Goal: Task Accomplishment & Management: Manage account settings

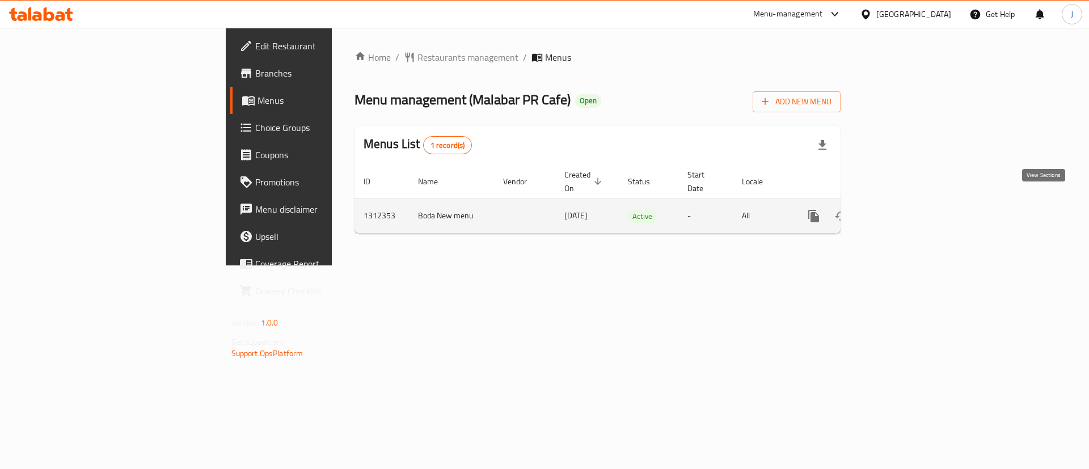
click at [902, 209] on icon "enhanced table" at bounding box center [896, 216] width 14 height 14
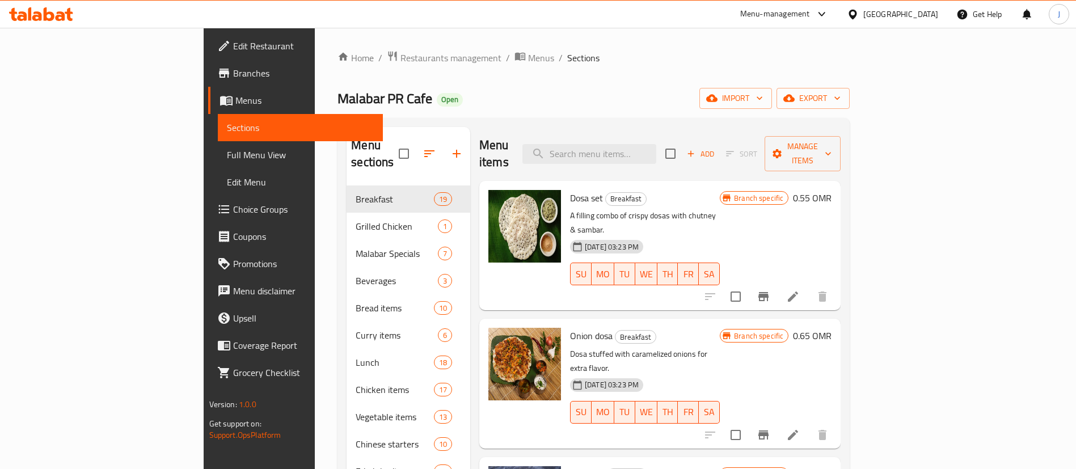
click at [652, 158] on div "Menu items Add Sort Manage items" at bounding box center [659, 154] width 361 height 54
click at [656, 144] on input "search" at bounding box center [589, 154] width 134 height 20
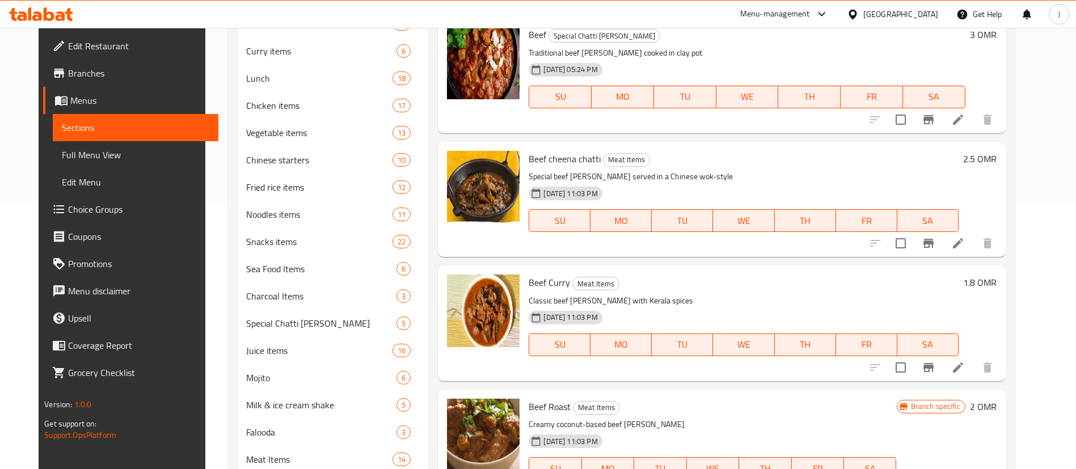
scroll to position [335, 0]
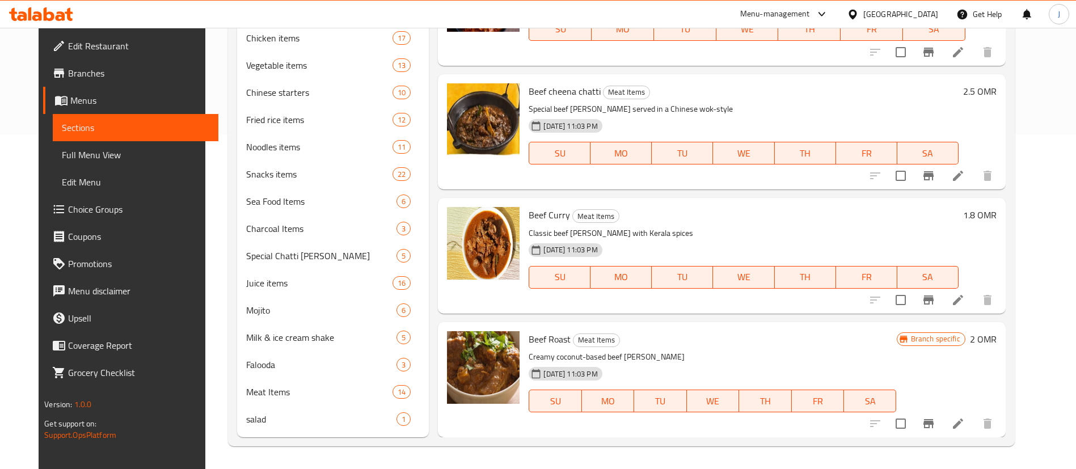
type input "beef curry"
click at [974, 307] on li at bounding box center [958, 300] width 32 height 20
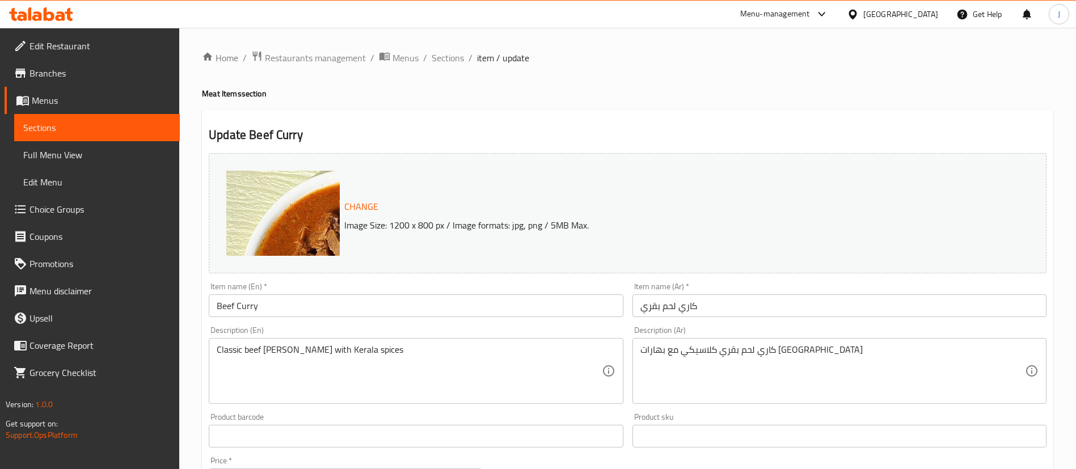
click at [863, 10] on div at bounding box center [855, 14] width 16 height 12
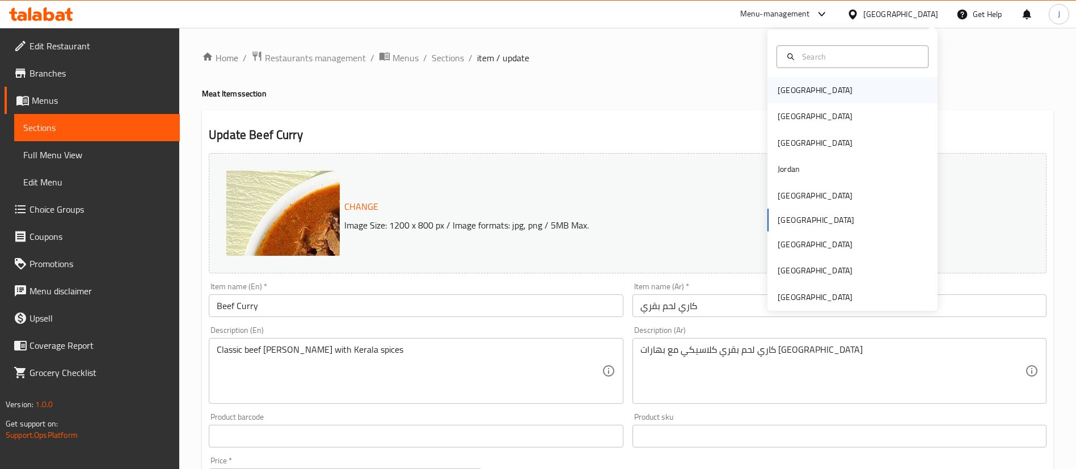
click at [790, 94] on div "[GEOGRAPHIC_DATA]" at bounding box center [814, 90] width 75 height 12
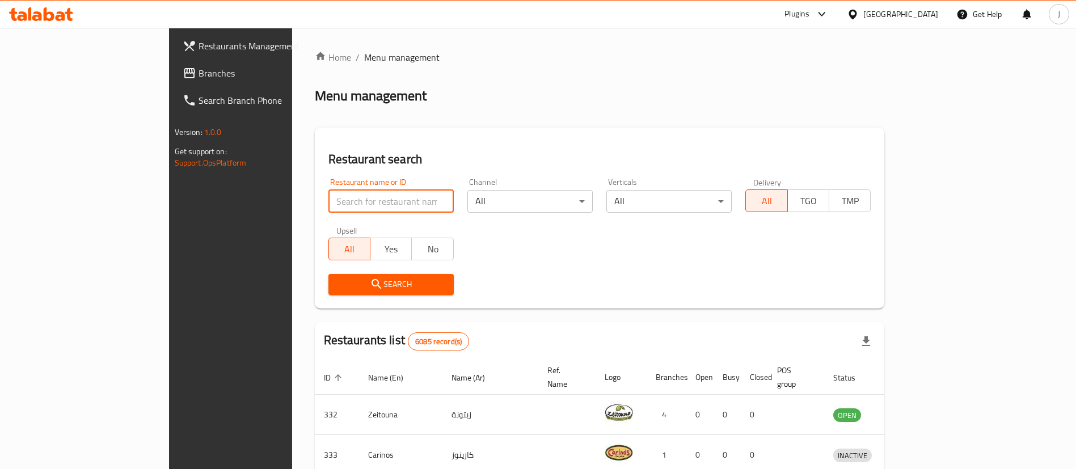
click at [328, 206] on input "search" at bounding box center [390, 201] width 125 height 23
paste input "703235"
type input "703235"
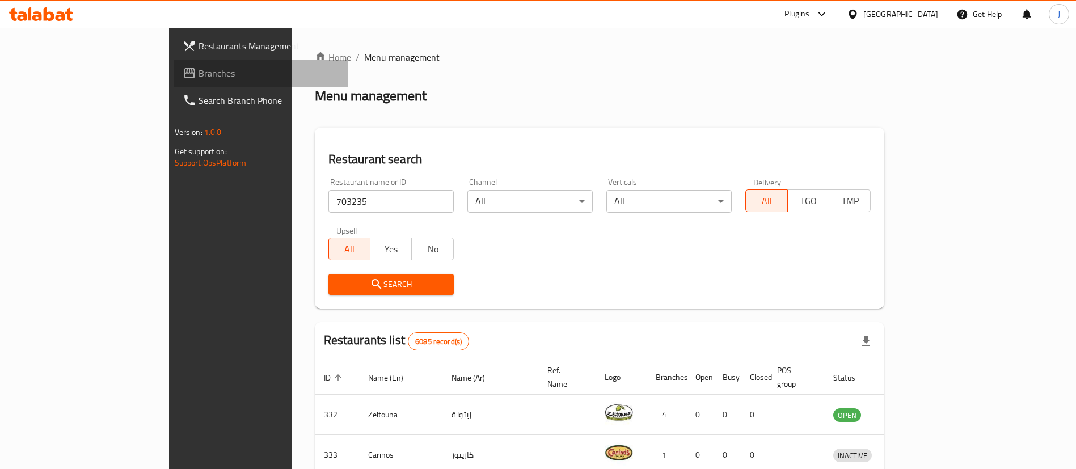
click at [198, 79] on span "Branches" at bounding box center [268, 73] width 141 height 14
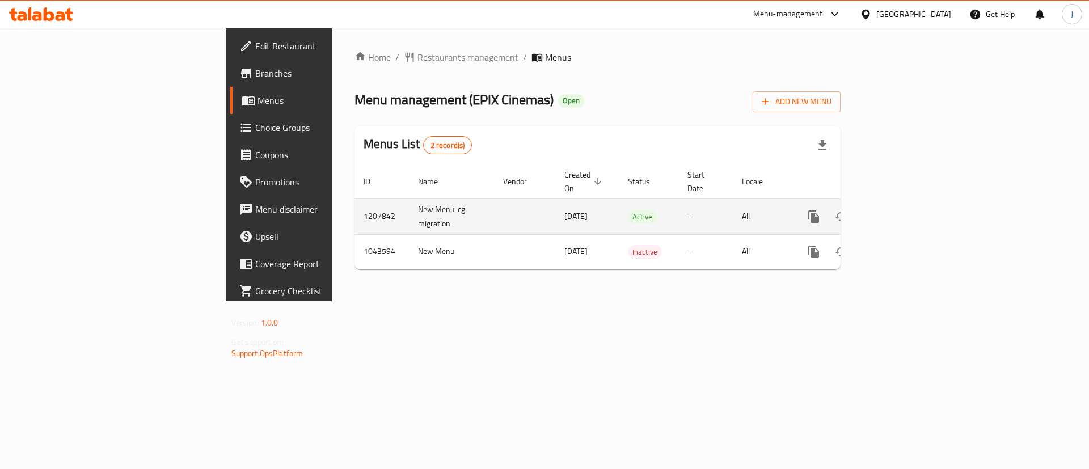
click at [909, 204] on link "enhanced table" at bounding box center [895, 216] width 27 height 27
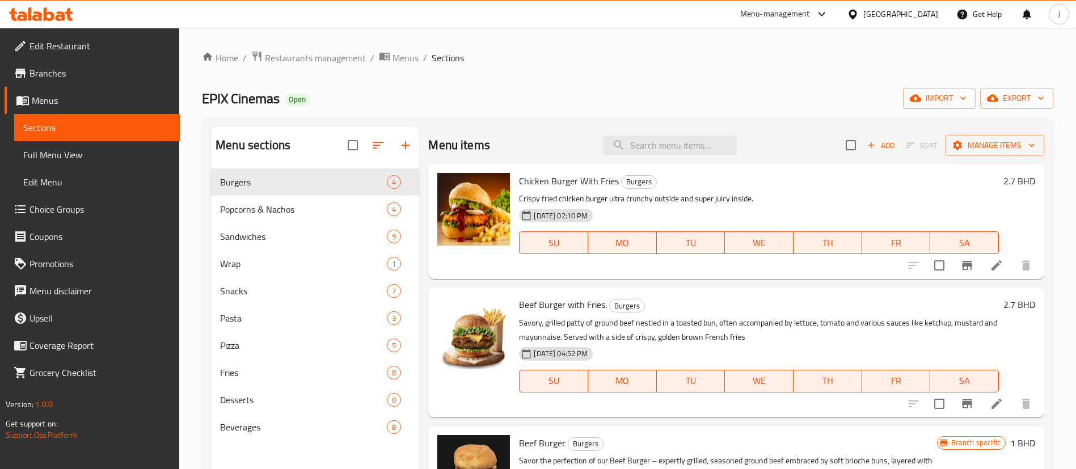
click at [677, 134] on div "Menu items Add Sort Manage items" at bounding box center [736, 145] width 616 height 37
click at [659, 150] on input "search" at bounding box center [670, 146] width 134 height 20
paste input "A vegetarian version of the popular Loaded Chips Oman offering featuring Oman c…"
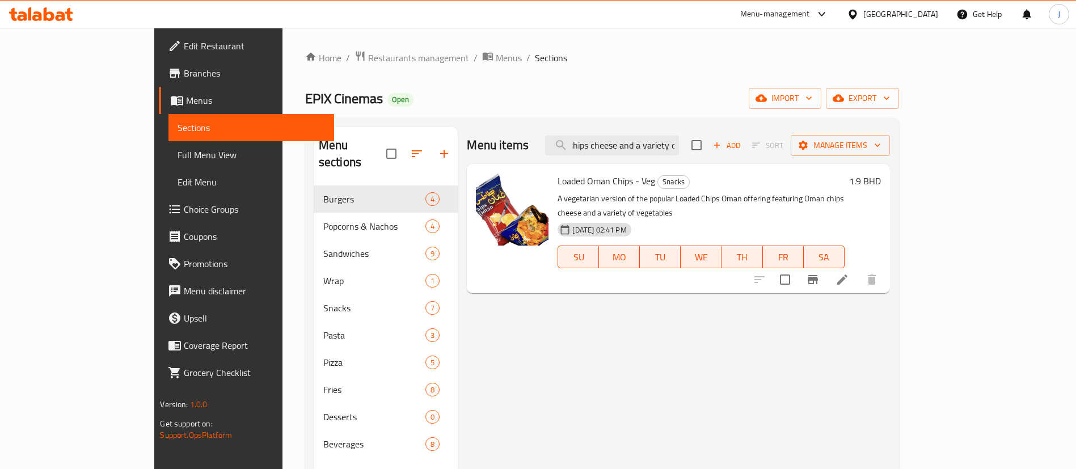
type input "A vegetarian version of the popular Loaded Chips Oman offering featuring Oman c…"
click at [858, 272] on li at bounding box center [842, 279] width 32 height 20
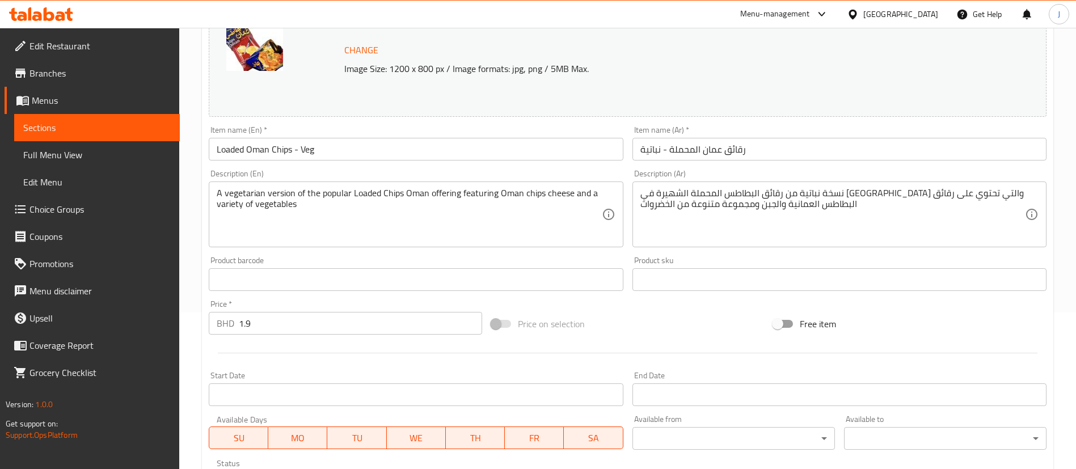
scroll to position [94, 0]
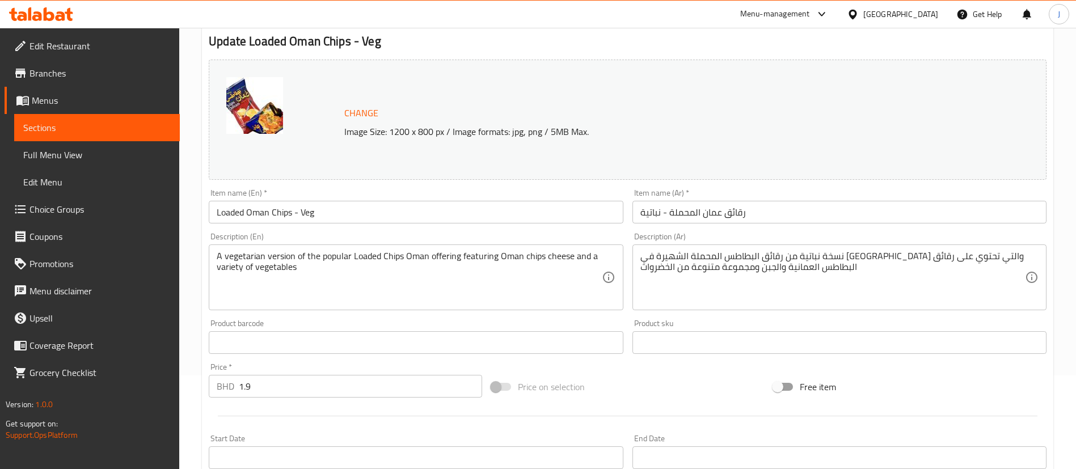
click at [262, 215] on input "Loaded Oman Chips - Veg" at bounding box center [416, 212] width 414 height 23
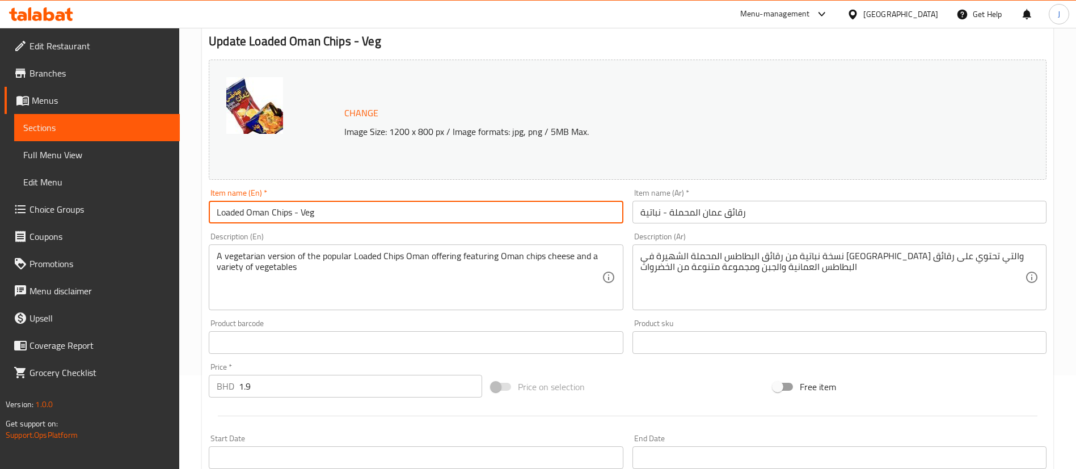
click at [262, 215] on input "Loaded Oman Chips - Veg" at bounding box center [416, 212] width 414 height 23
click at [466, 206] on input "Loaded Oman Chips - Veg" at bounding box center [416, 212] width 414 height 23
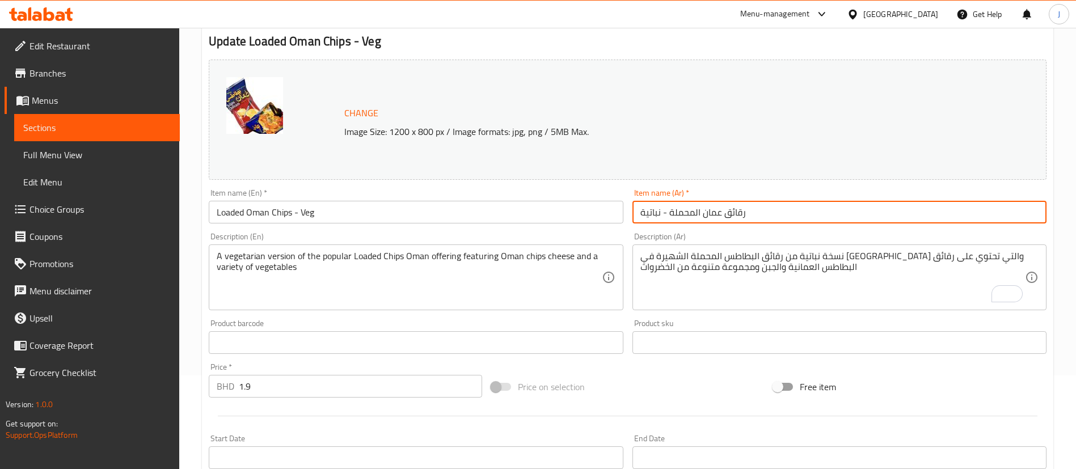
click at [727, 211] on input "رقائق عمان المحملة - نباتية" at bounding box center [839, 212] width 414 height 23
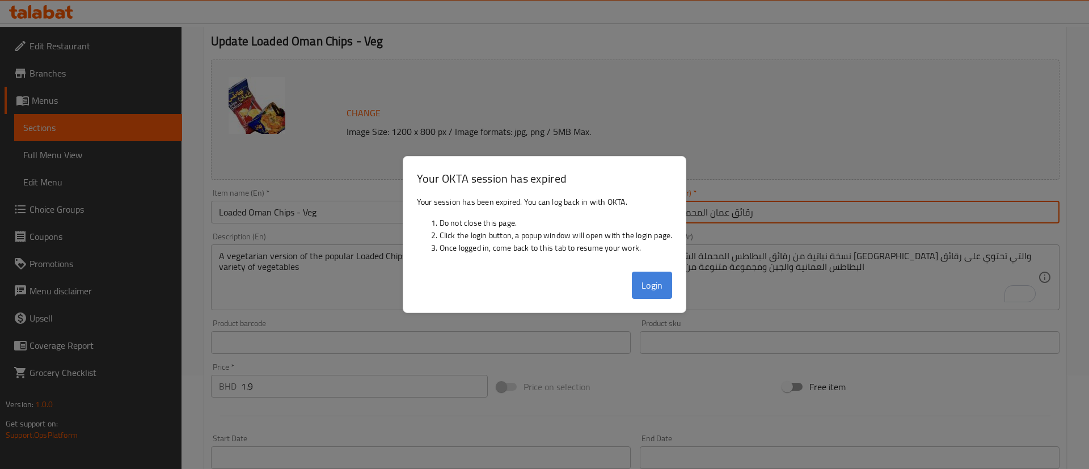
click at [644, 283] on button "Login" at bounding box center [652, 285] width 41 height 27
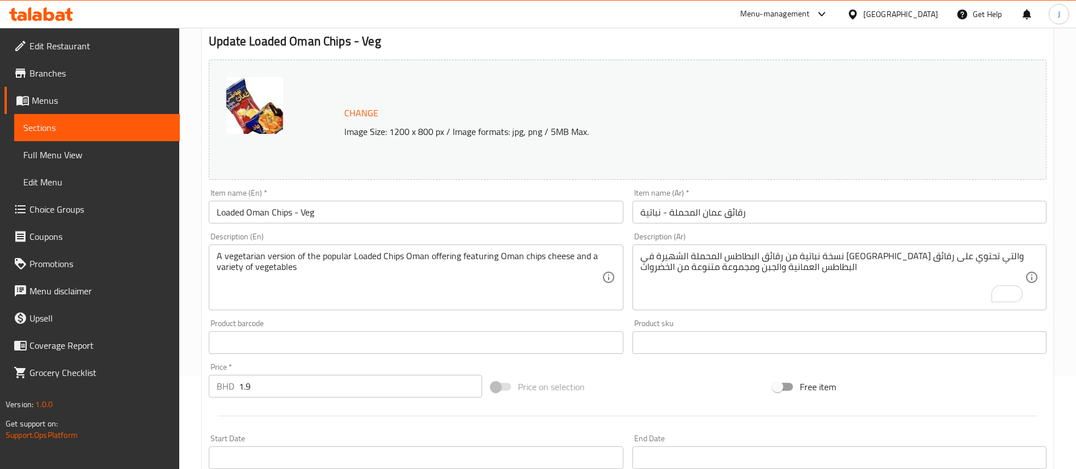
click at [916, 15] on div "[GEOGRAPHIC_DATA]" at bounding box center [900, 14] width 75 height 12
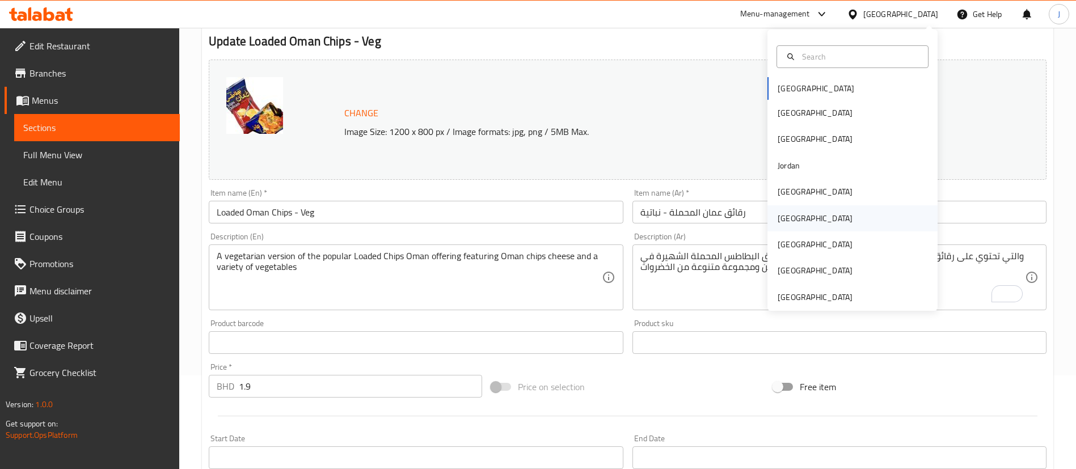
click at [780, 219] on div "[GEOGRAPHIC_DATA]" at bounding box center [814, 218] width 75 height 12
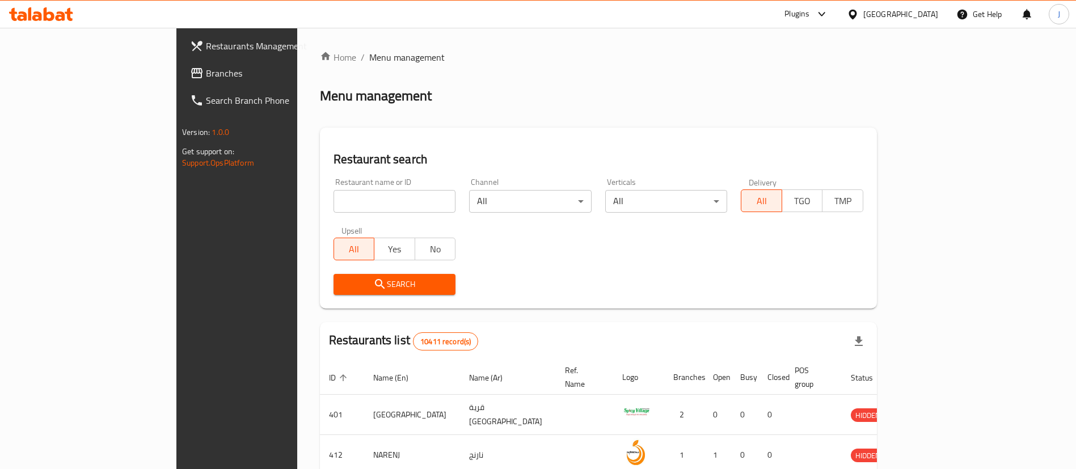
click at [809, 16] on div "Plugins" at bounding box center [796, 14] width 25 height 14
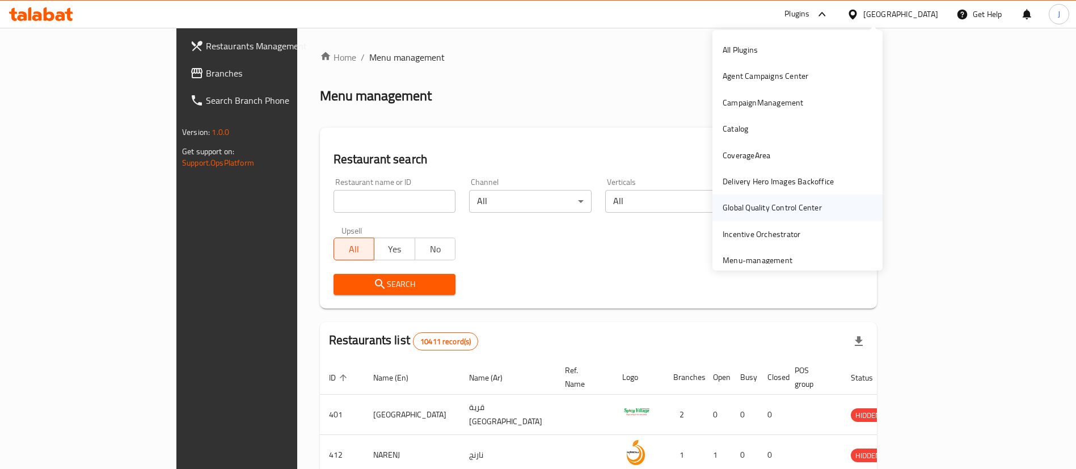
click at [748, 203] on div "Global Quality Control Center" at bounding box center [771, 207] width 99 height 12
